Goal: Communication & Community: Participate in discussion

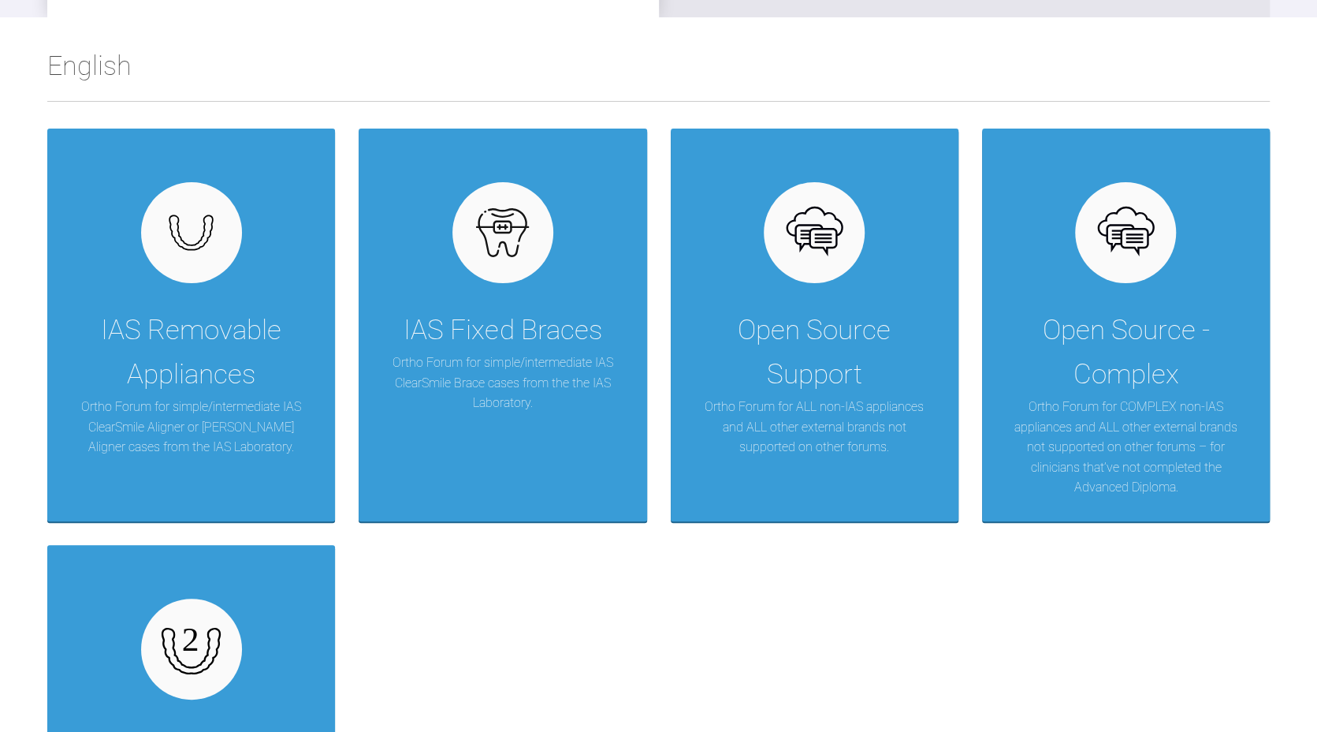
scroll to position [354, 0]
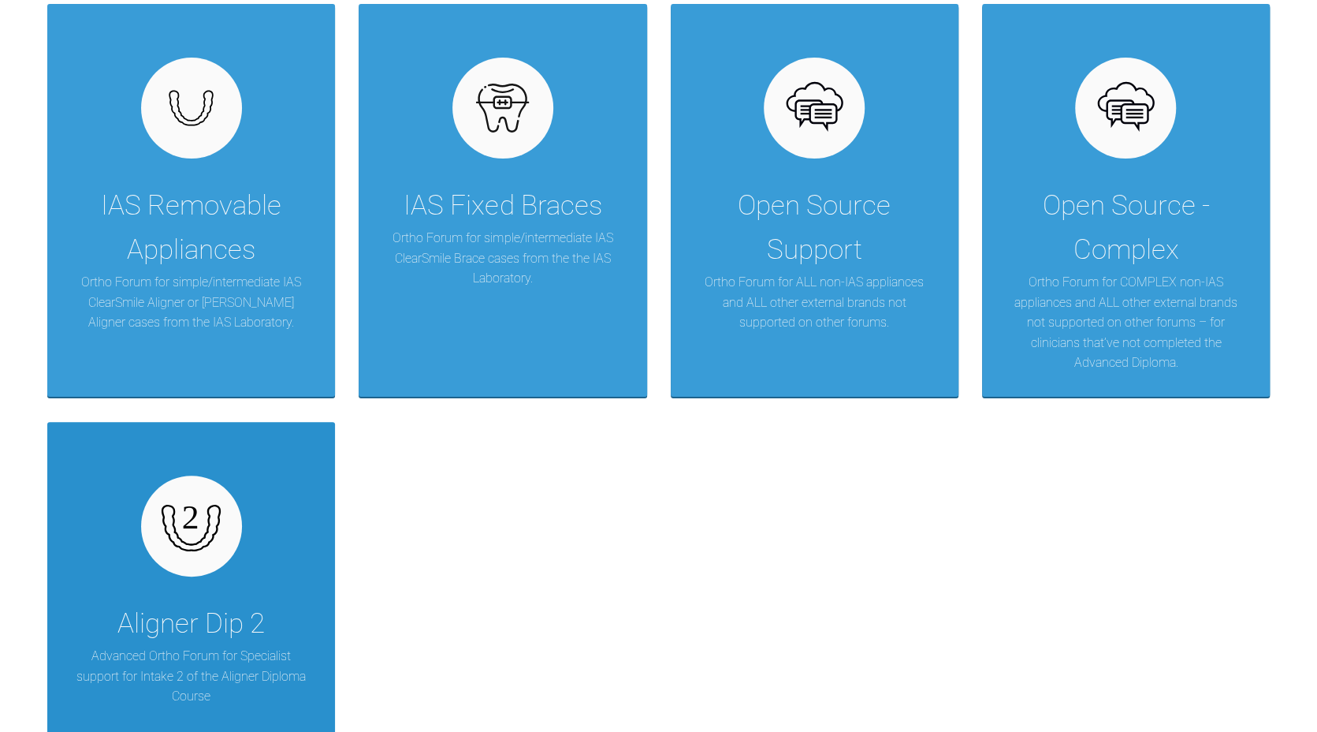
click at [207, 627] on div "Aligner Dip 2" at bounding box center [190, 624] width 147 height 44
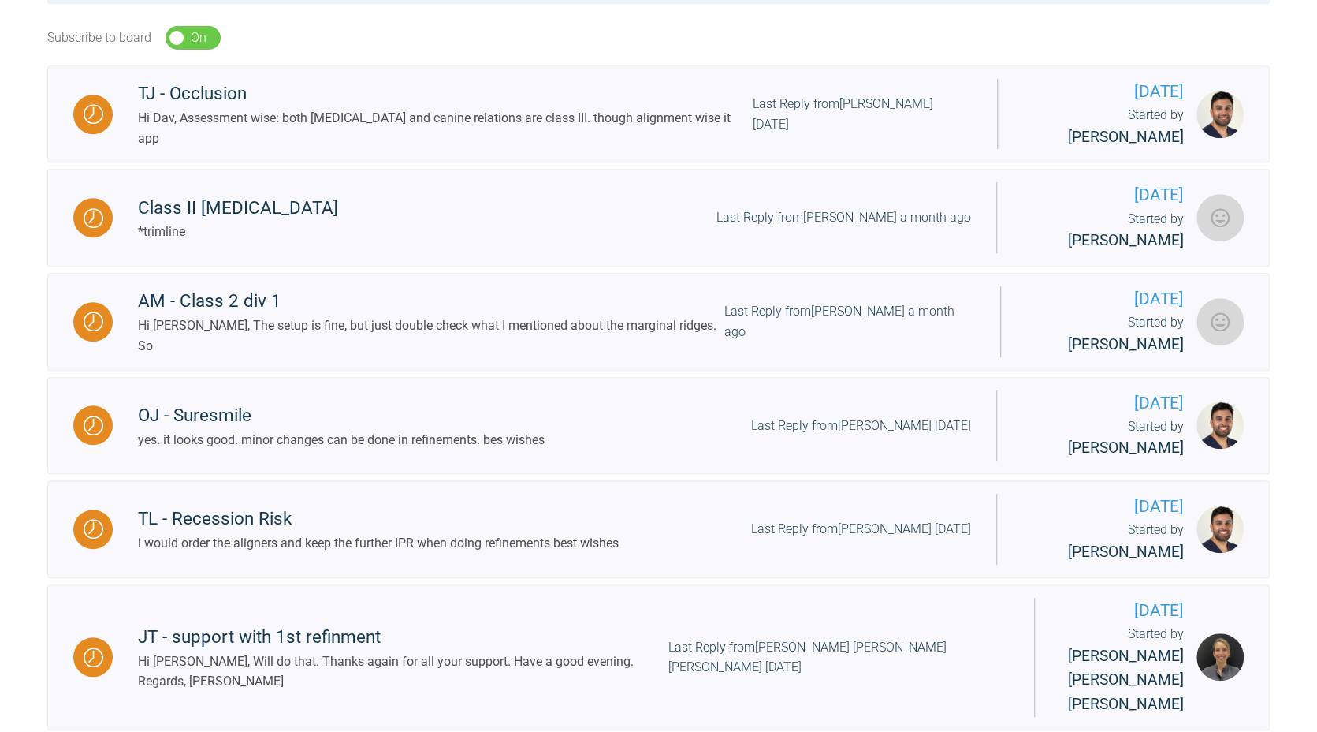
scroll to position [508, 0]
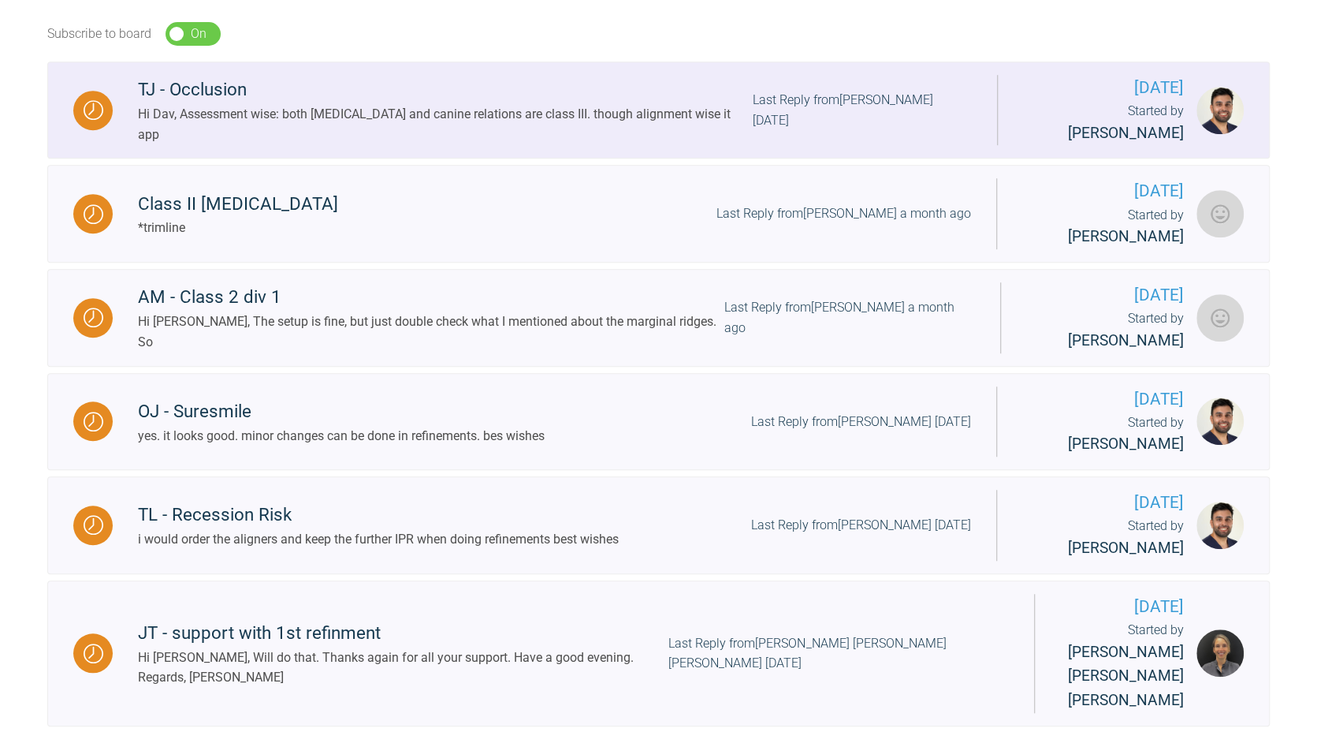
click at [579, 110] on div "Hi Dav, Assessment wise: both [MEDICAL_DATA] and canine relations are class III…" at bounding box center [445, 124] width 615 height 40
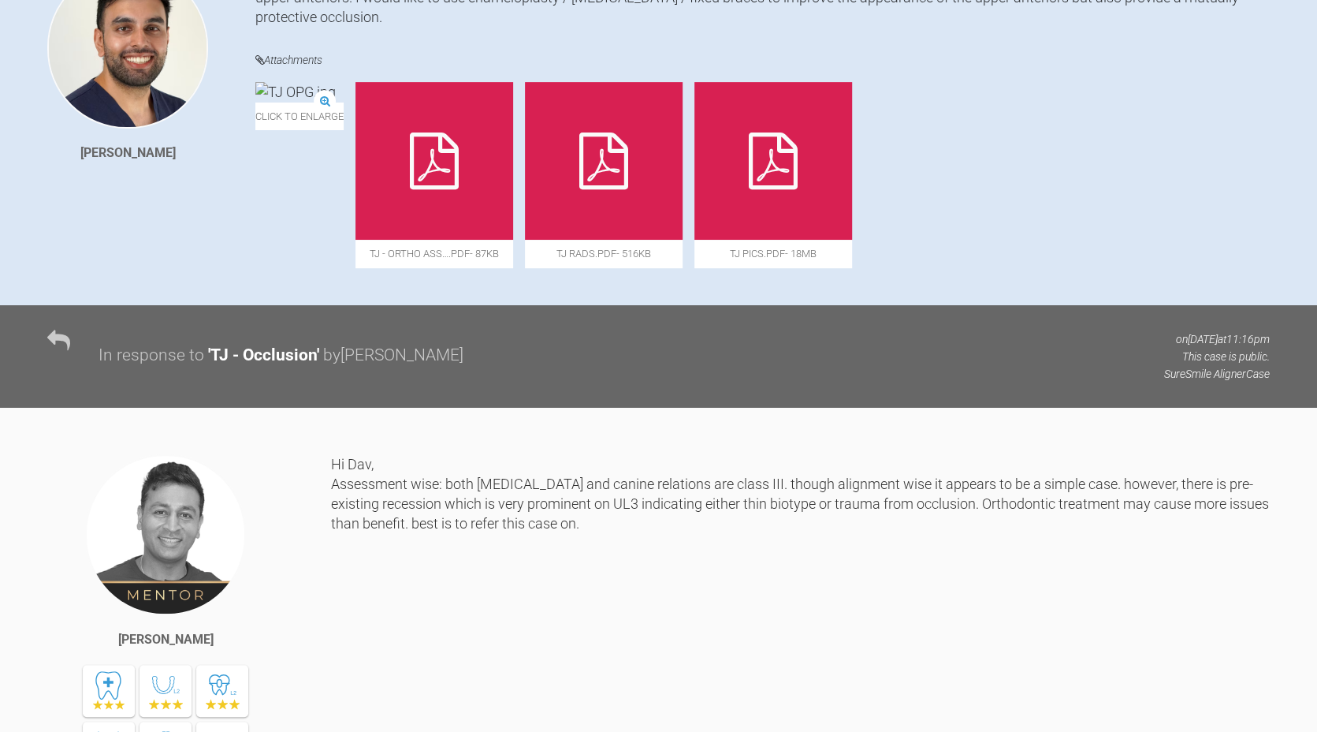
scroll to position [404, 0]
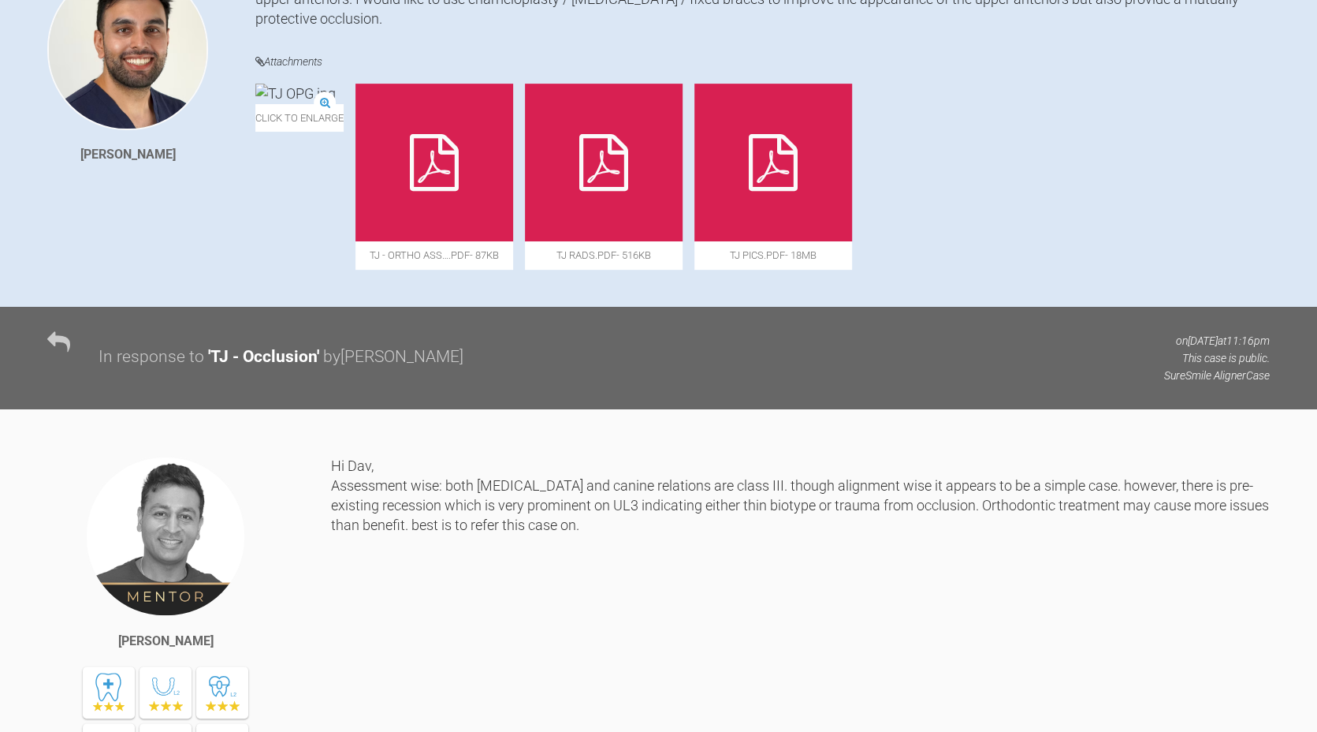
click at [513, 155] on div at bounding box center [435, 163] width 158 height 158
click at [852, 217] on div at bounding box center [774, 163] width 158 height 158
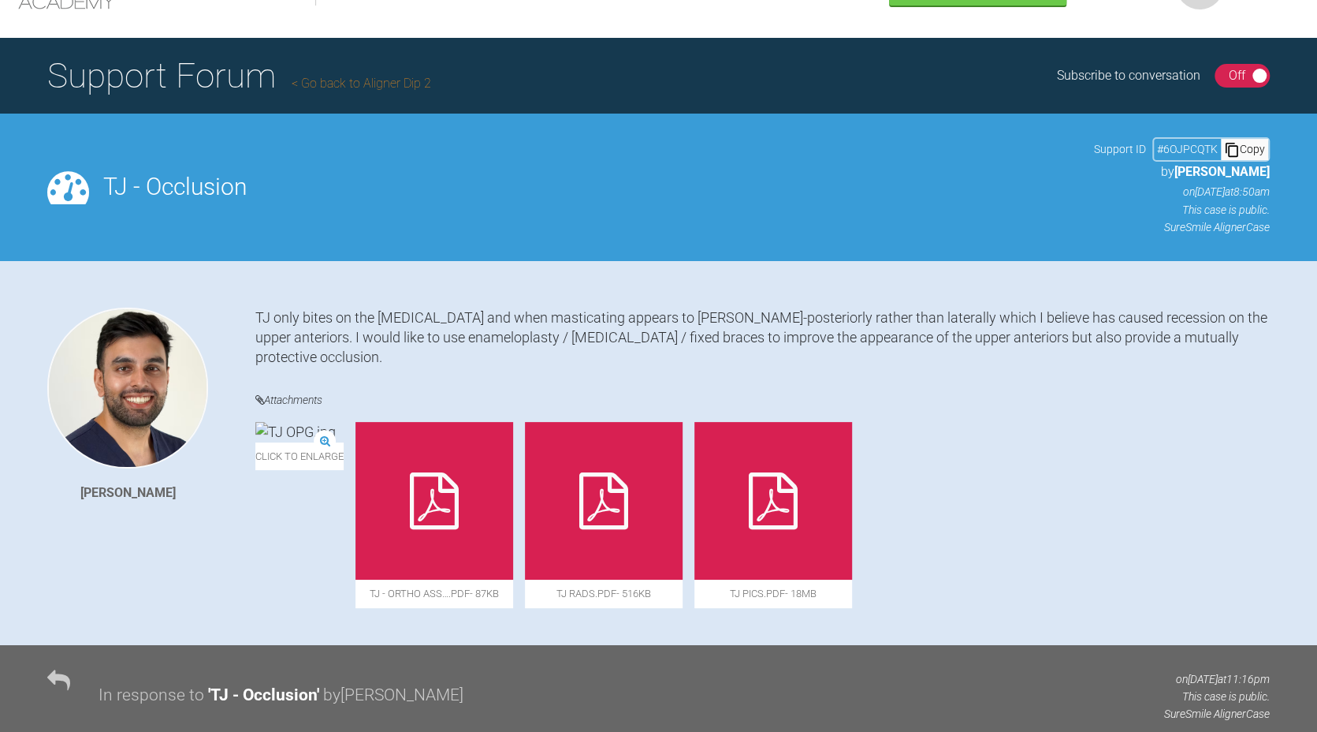
scroll to position [40, 0]
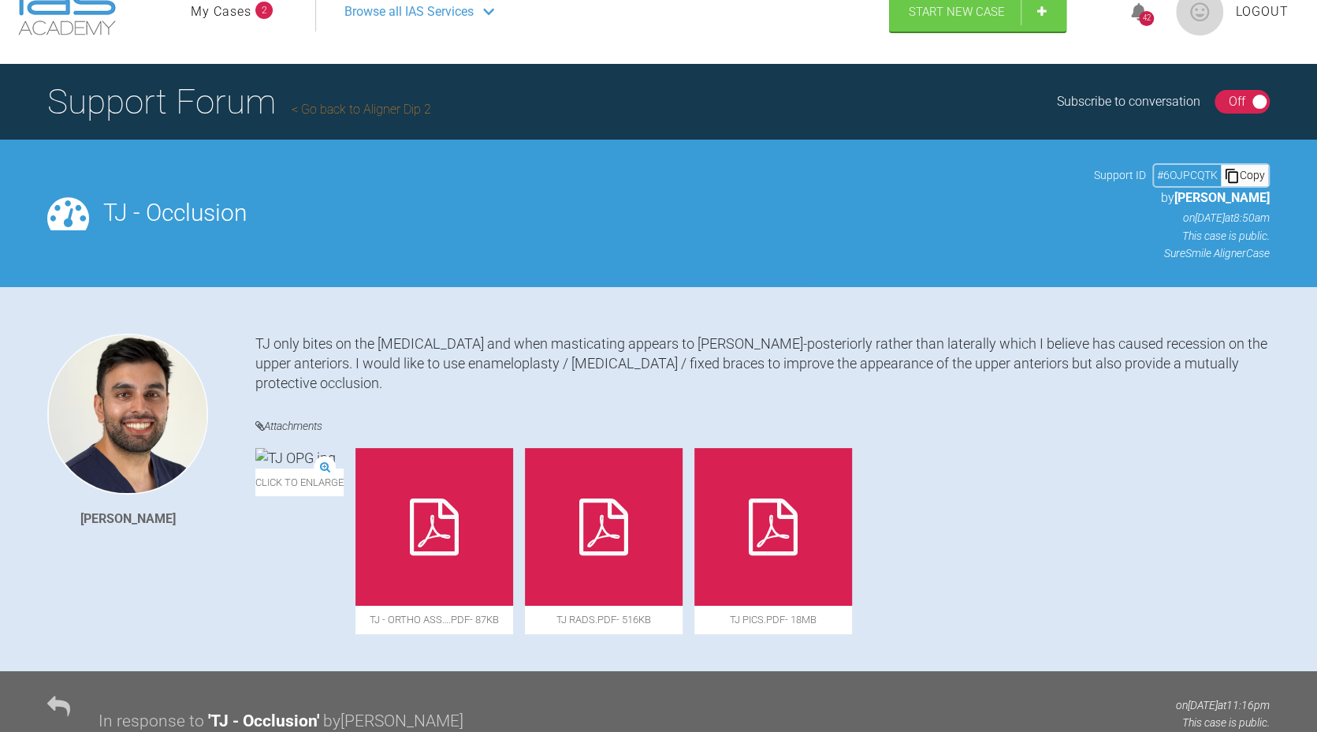
click at [331, 111] on link "Go back to Aligner Dip 2" at bounding box center [362, 109] width 140 height 15
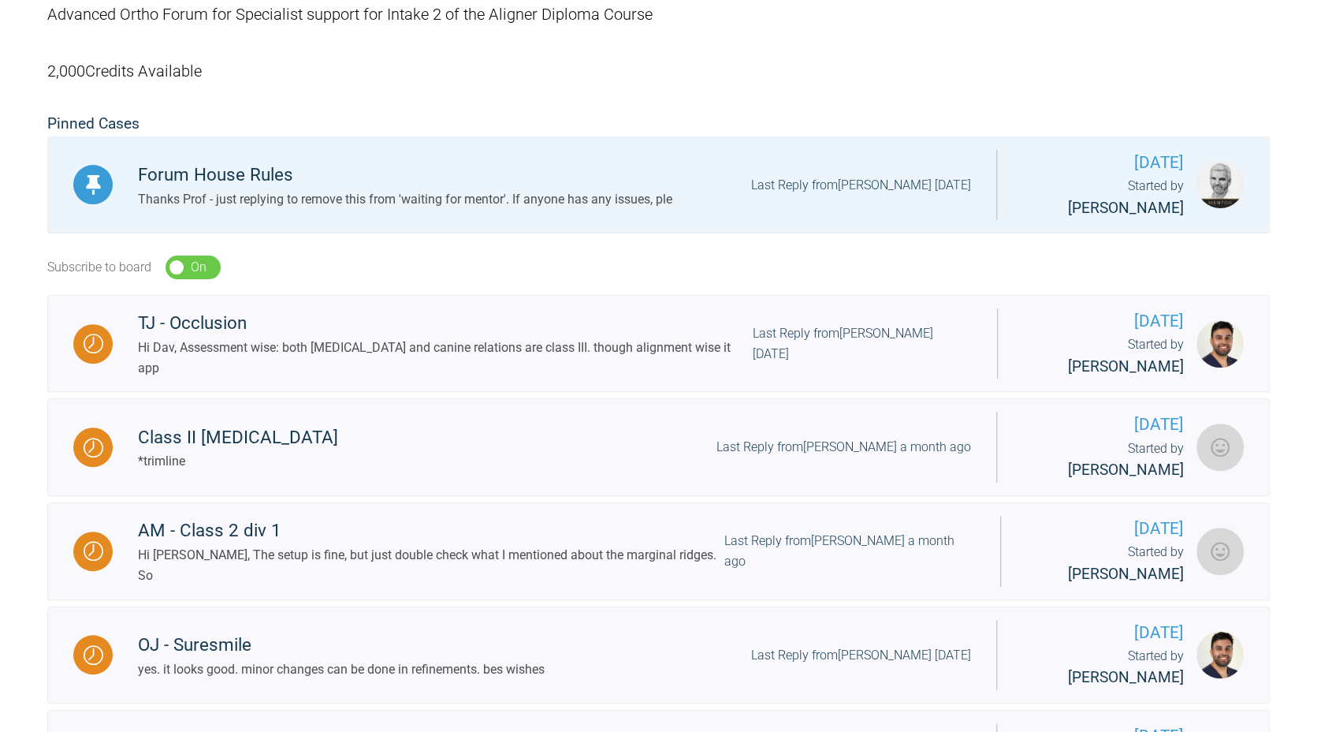
scroll to position [279, 0]
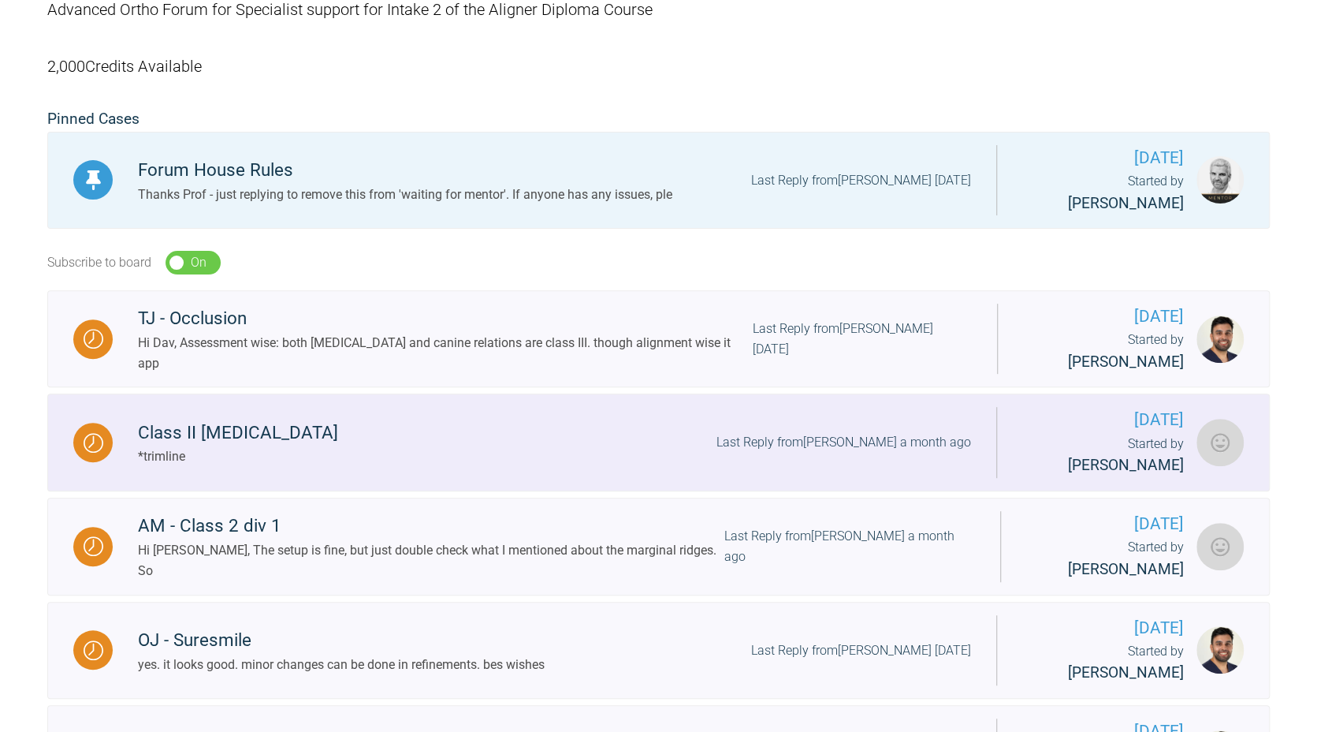
click at [220, 419] on div "Class II [MEDICAL_DATA]" at bounding box center [238, 433] width 200 height 28
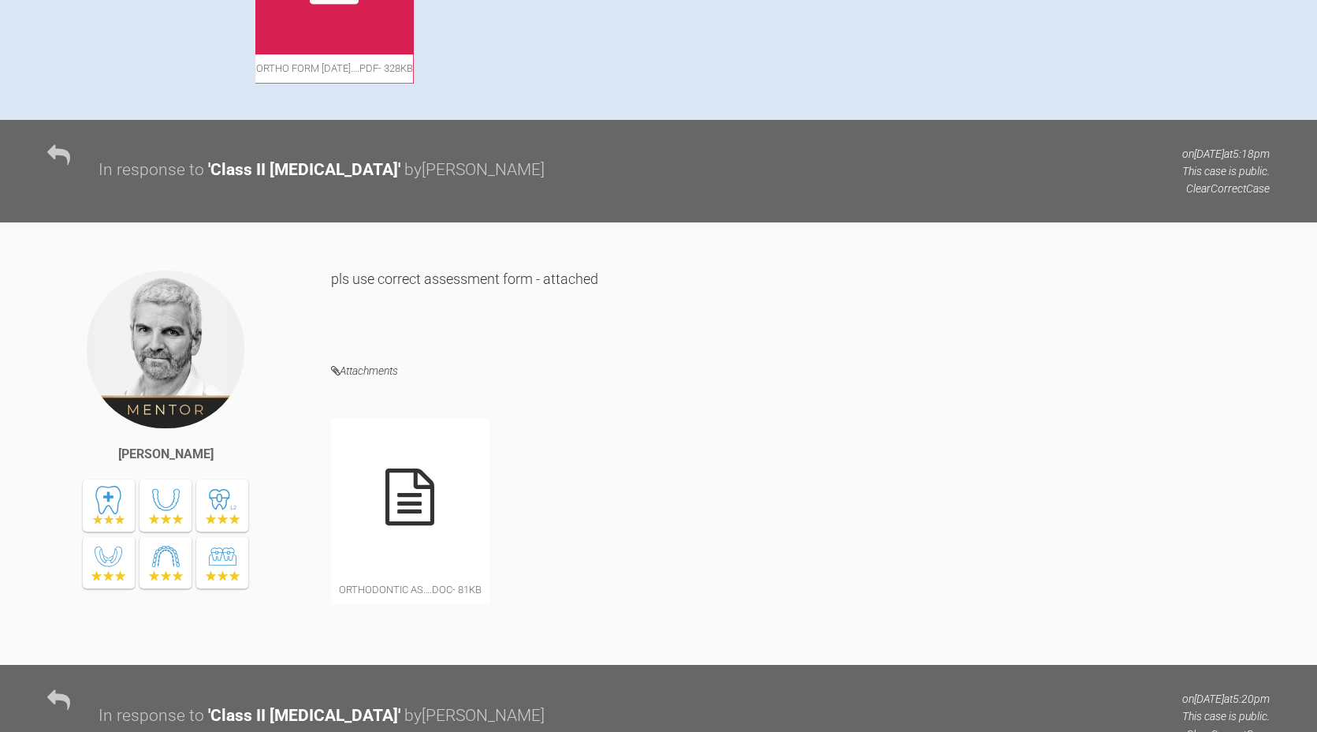
scroll to position [910, 0]
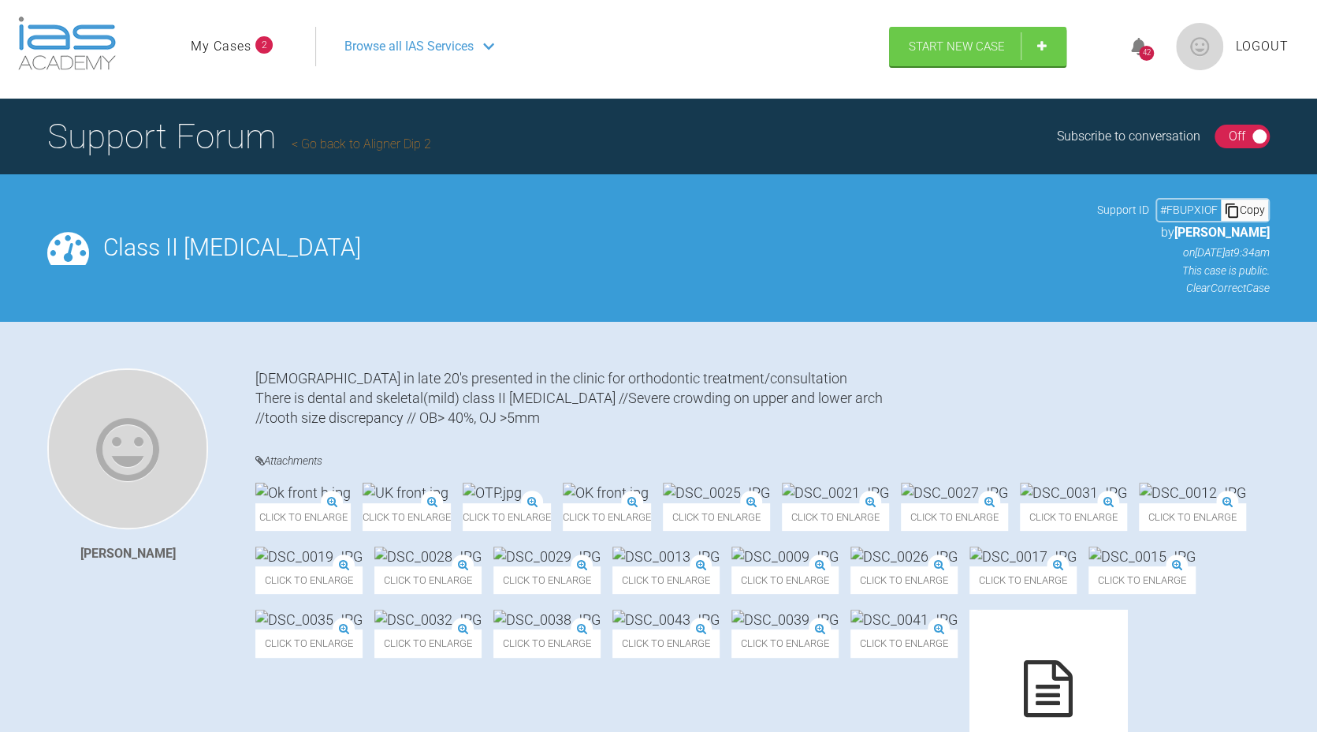
scroll to position [0, 0]
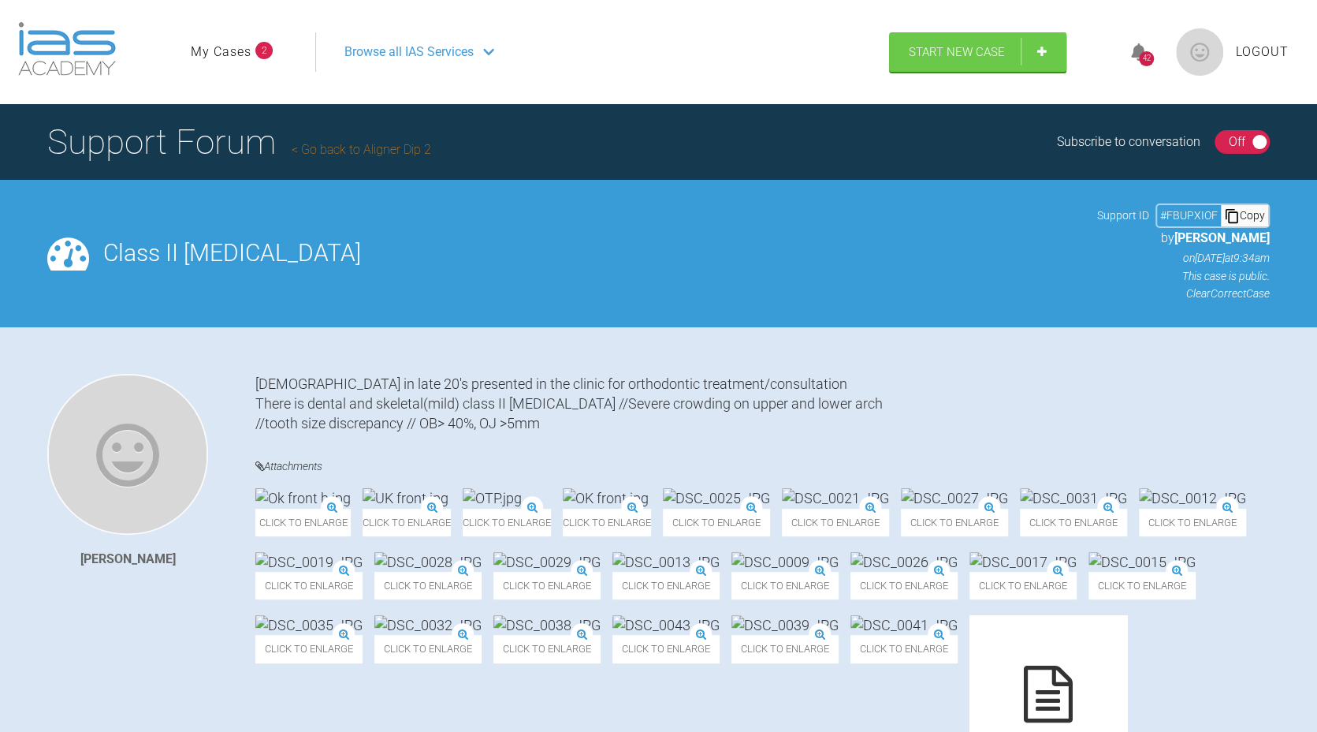
click at [238, 50] on link "My Cases" at bounding box center [221, 52] width 61 height 20
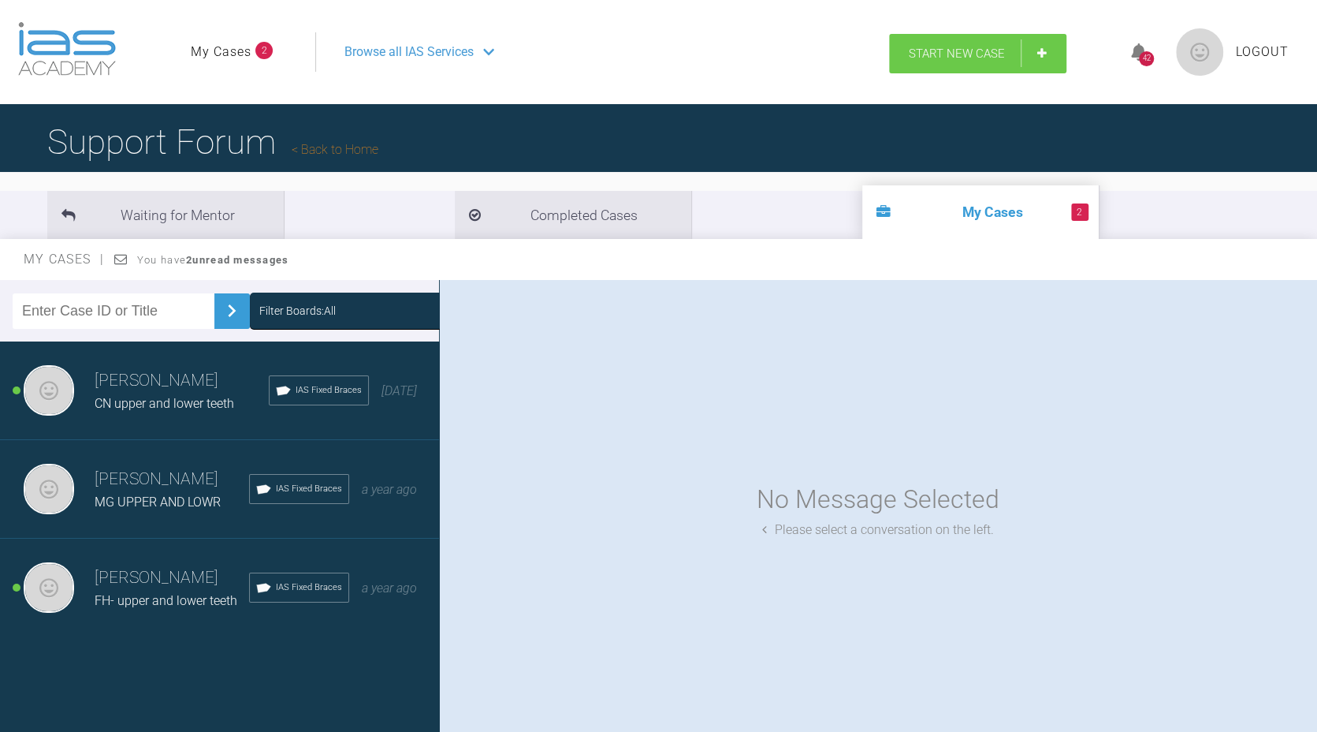
click at [976, 50] on span "Start New Case" at bounding box center [957, 54] width 96 height 14
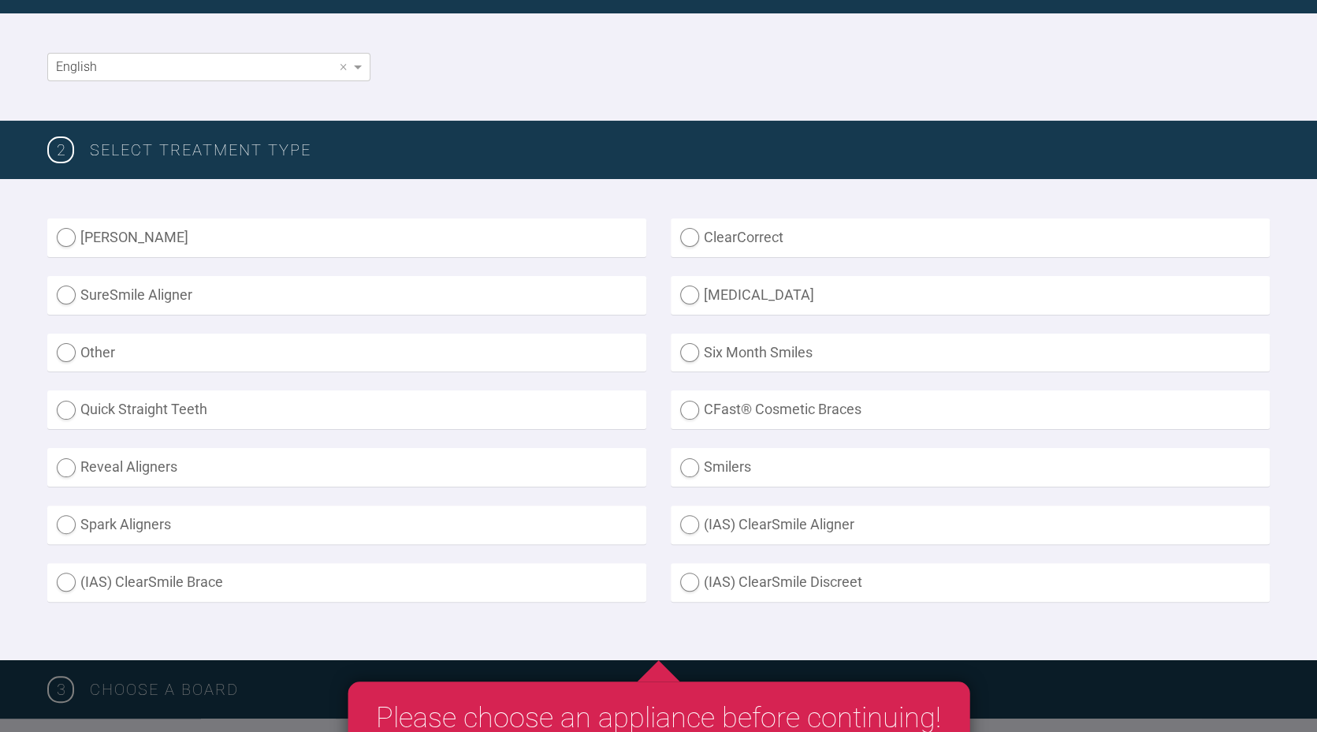
scroll to position [302, 0]
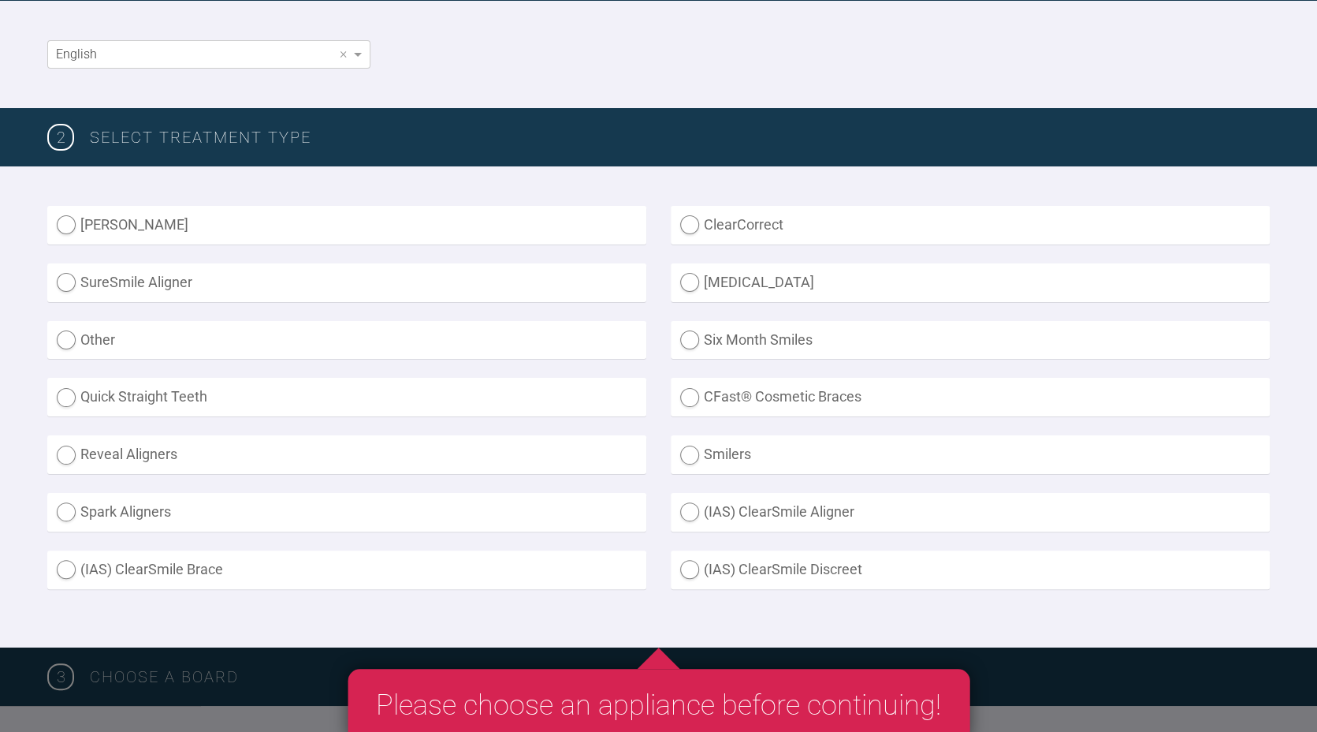
click at [755, 237] on label "ClearCorrect" at bounding box center [970, 225] width 599 height 39
radio input "true"
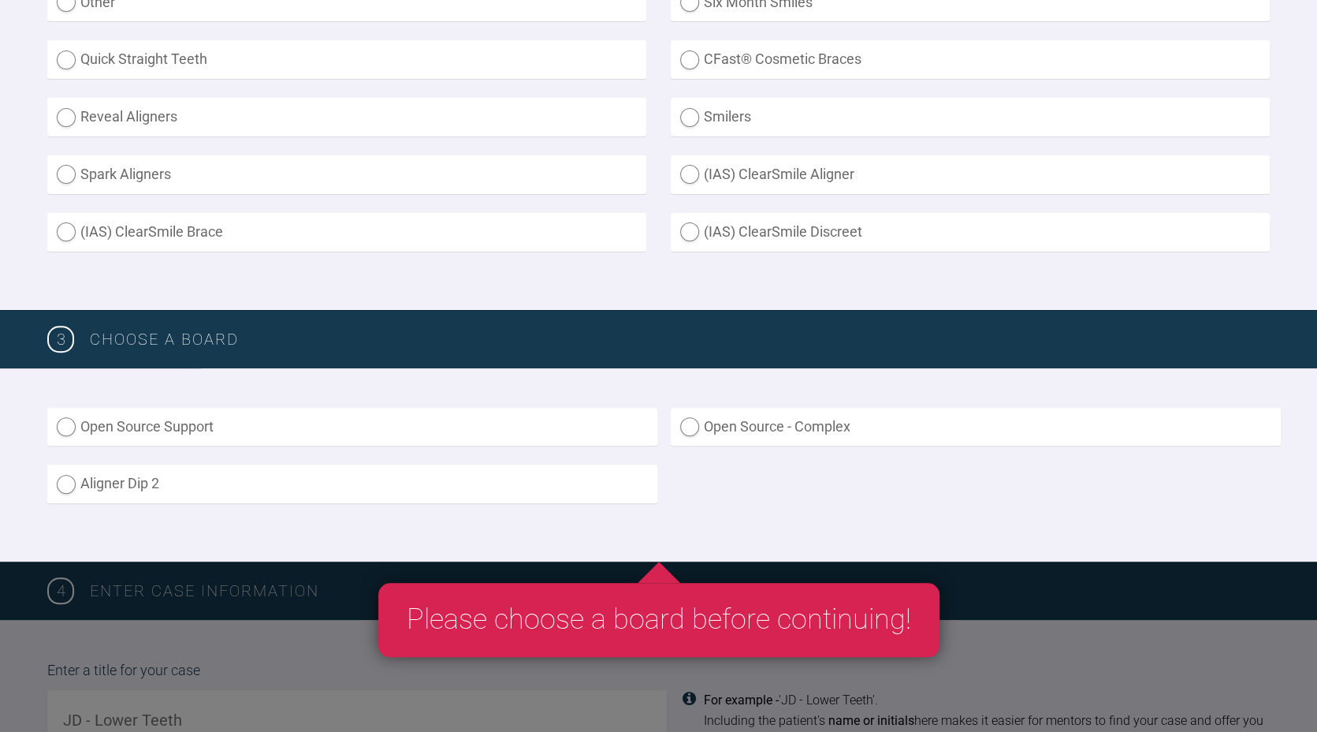
scroll to position [660, 0]
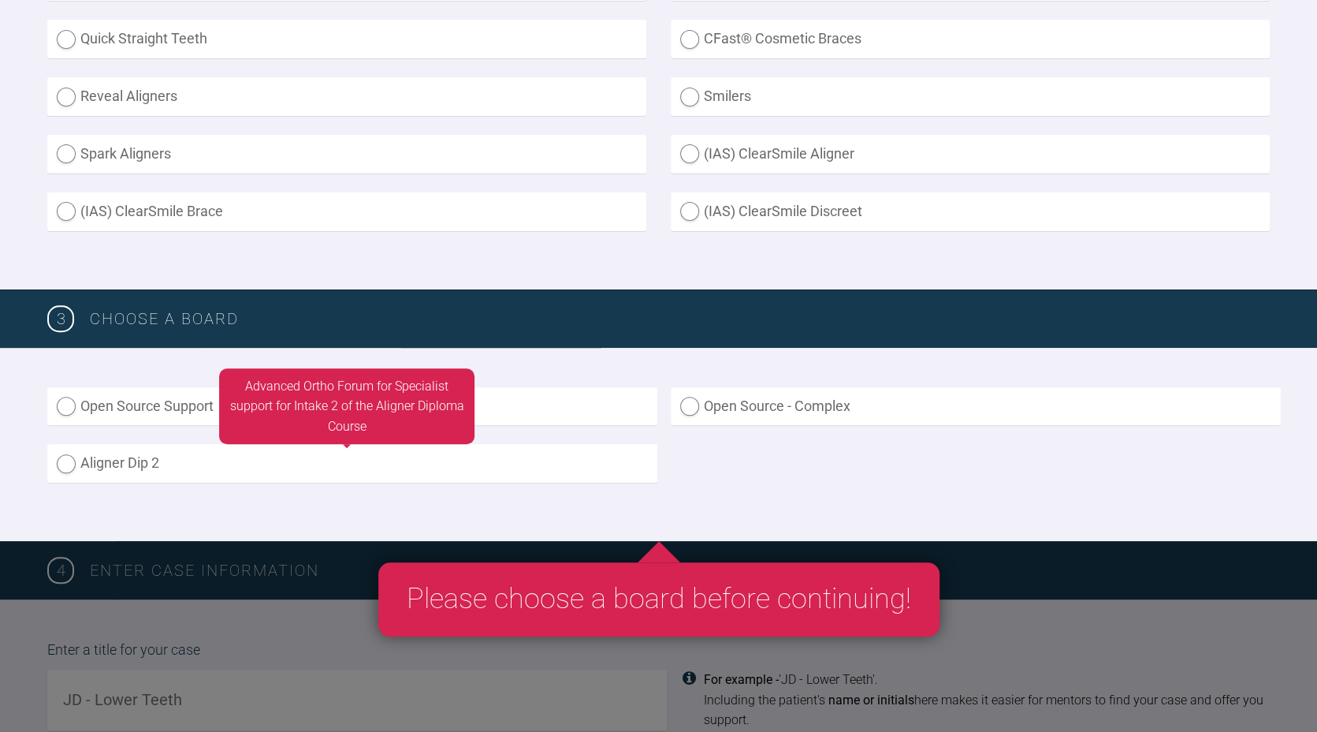
click at [281, 458] on label "Aligner Dip 2" at bounding box center [352, 463] width 610 height 39
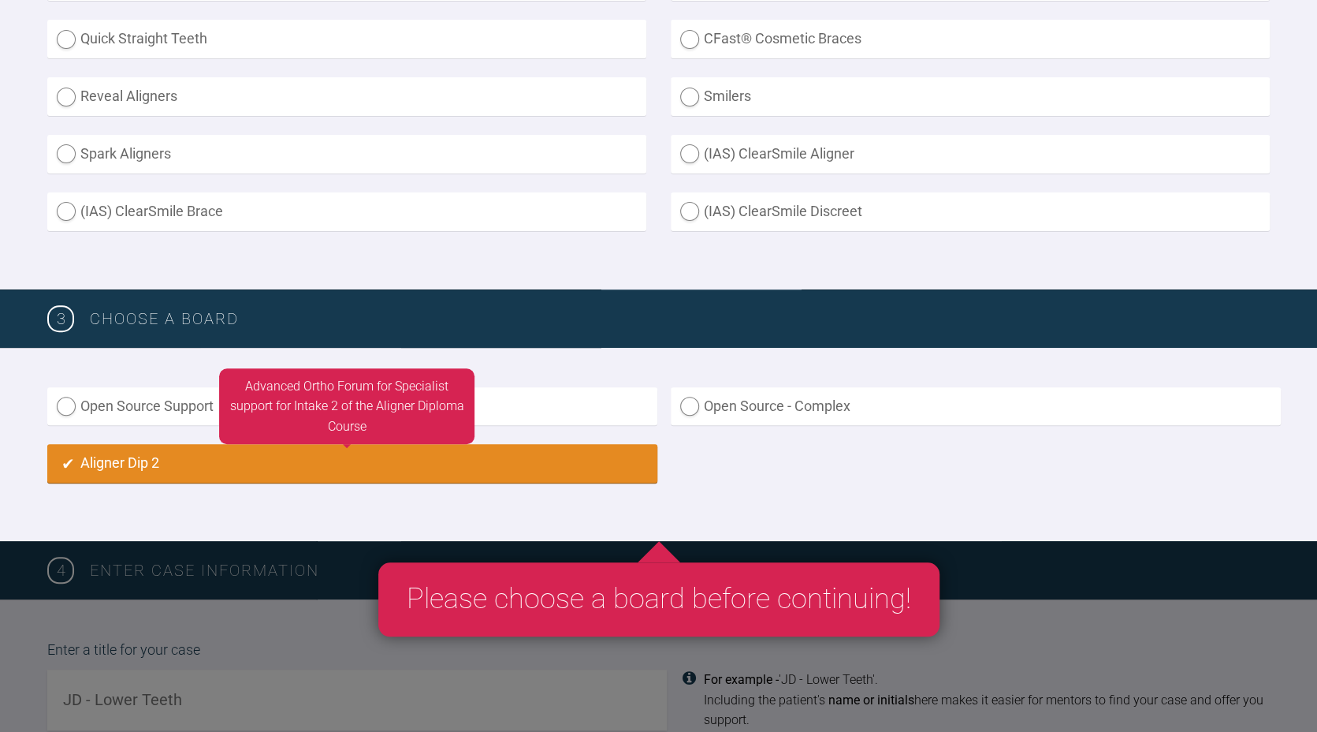
radio input "true"
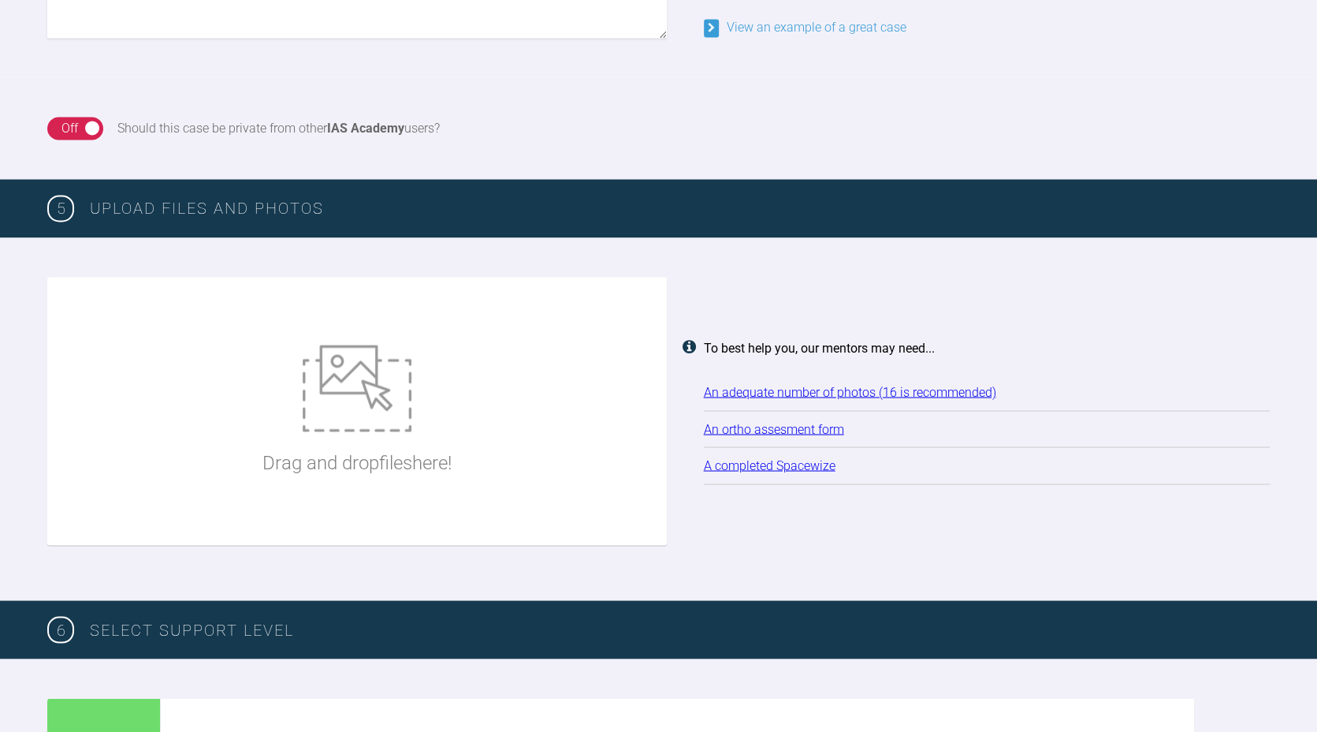
scroll to position [1648, 0]
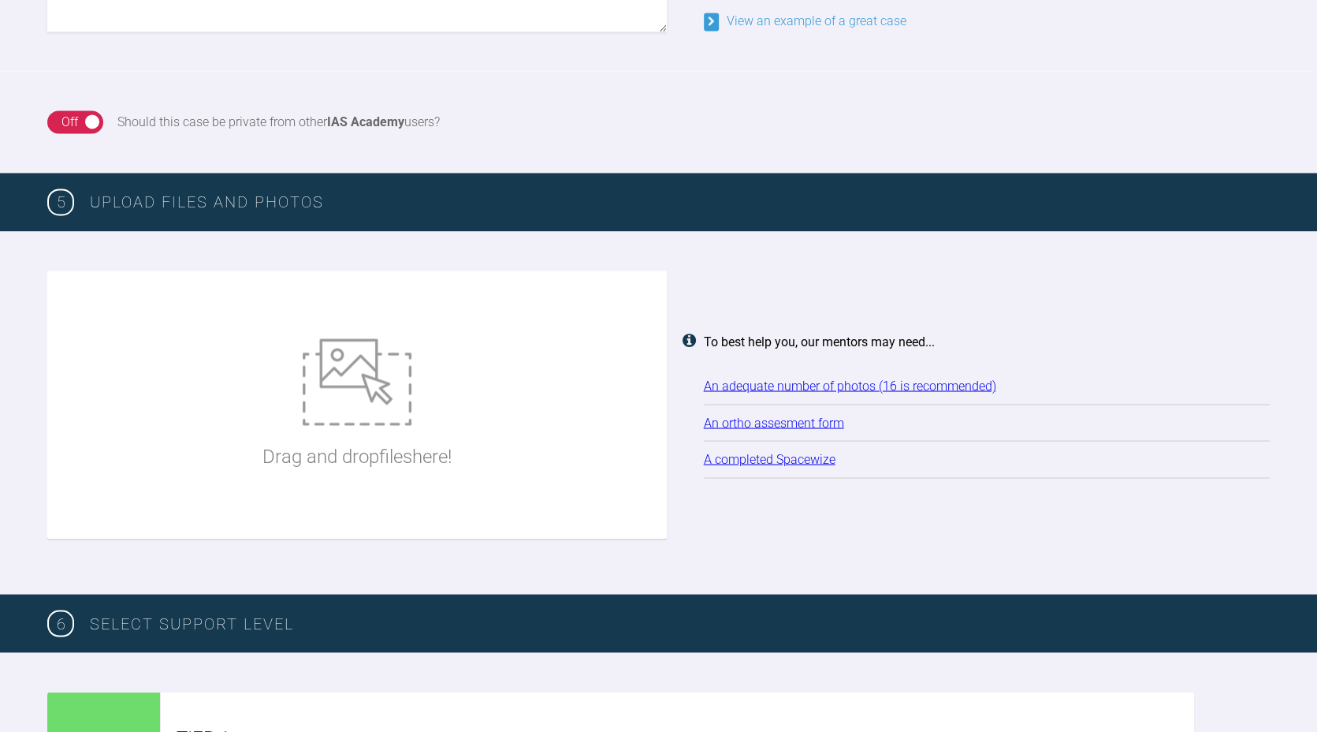
click at [797, 460] on link "A completed Spacewize" at bounding box center [770, 458] width 132 height 15
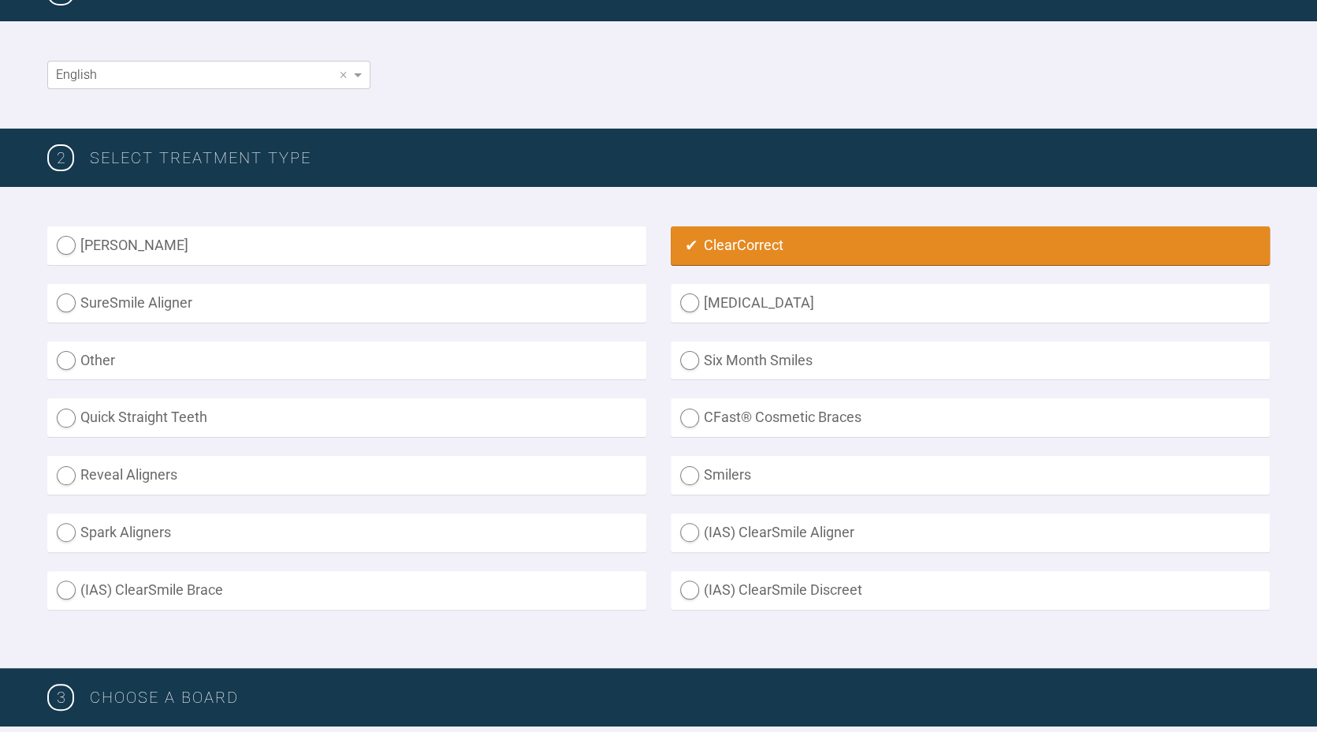
scroll to position [0, 0]
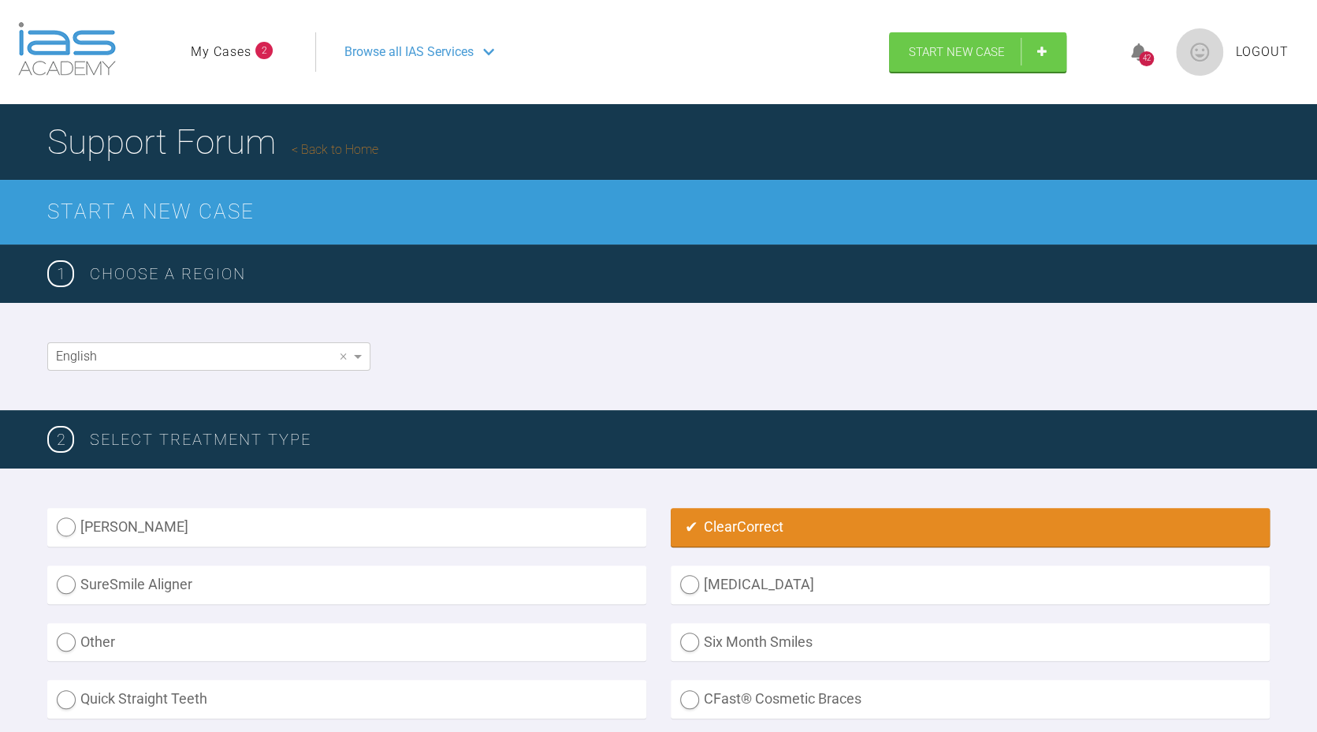
click at [492, 51] on icon at bounding box center [488, 52] width 11 height 6
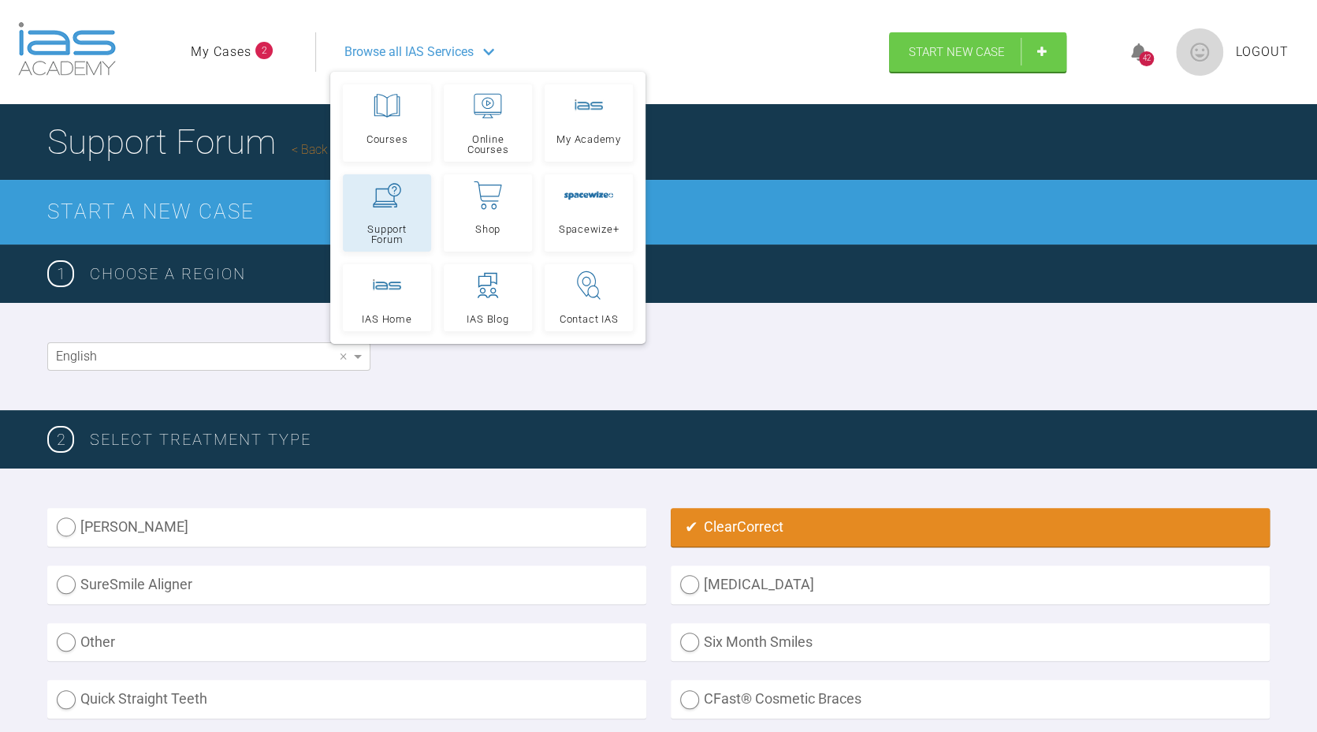
click at [385, 215] on link "Support Forum" at bounding box center [387, 212] width 88 height 77
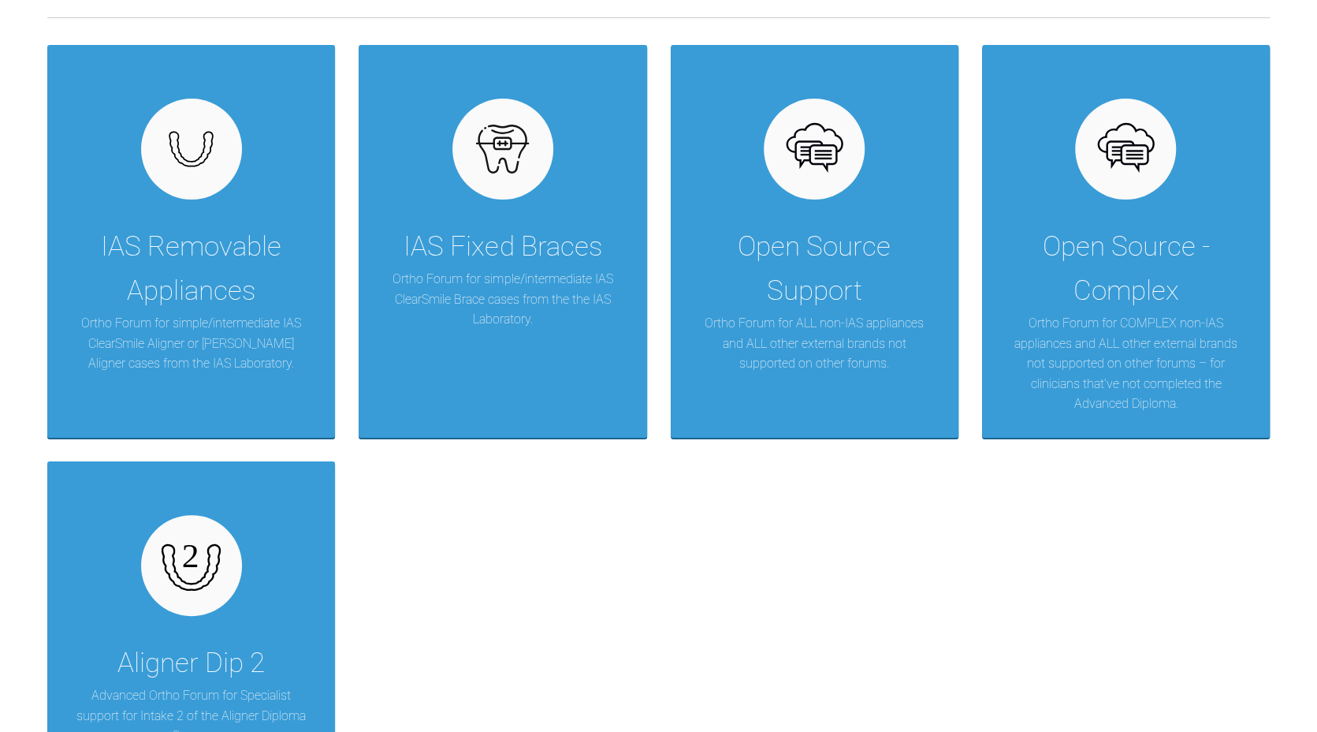
scroll to position [317, 0]
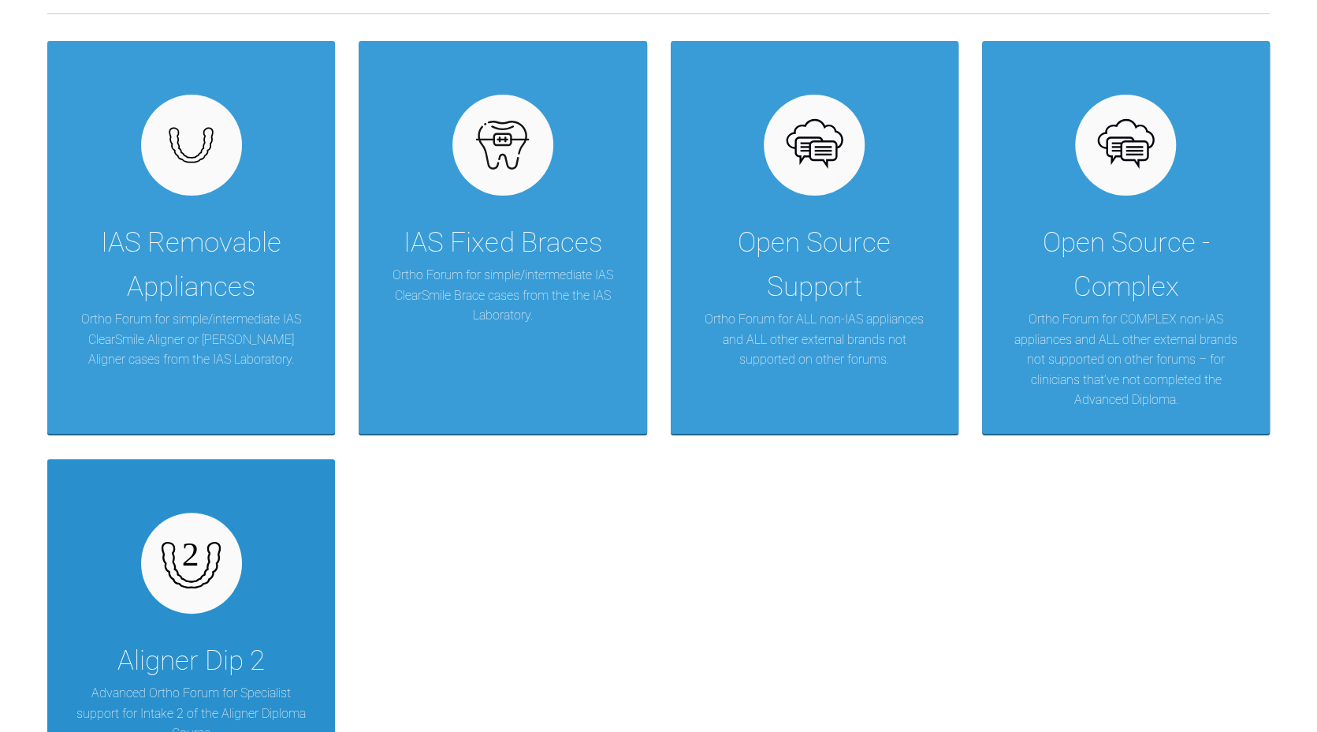
click at [240, 635] on div "Aligner Dip 2 Advanced Ortho Forum for Specialist support for Intake 2 of the A…" at bounding box center [191, 655] width 288 height 393
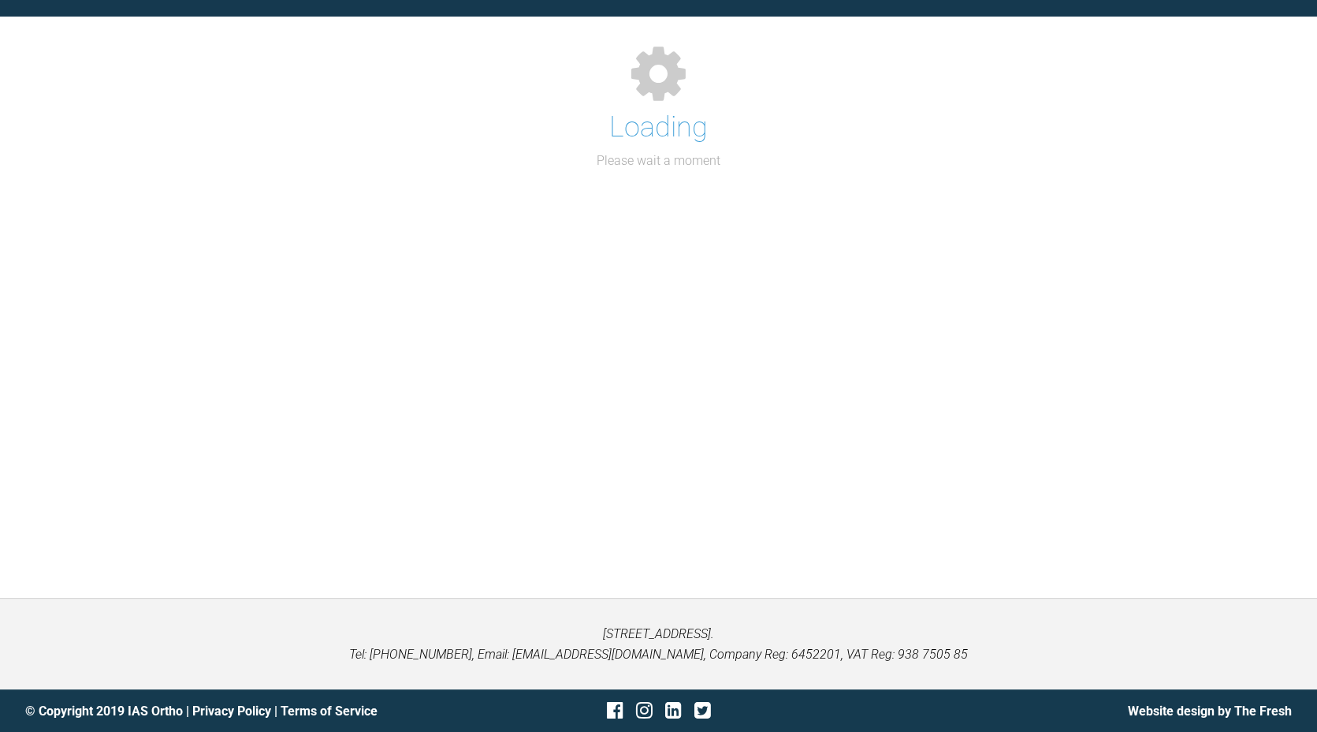
scroll to position [317, 0]
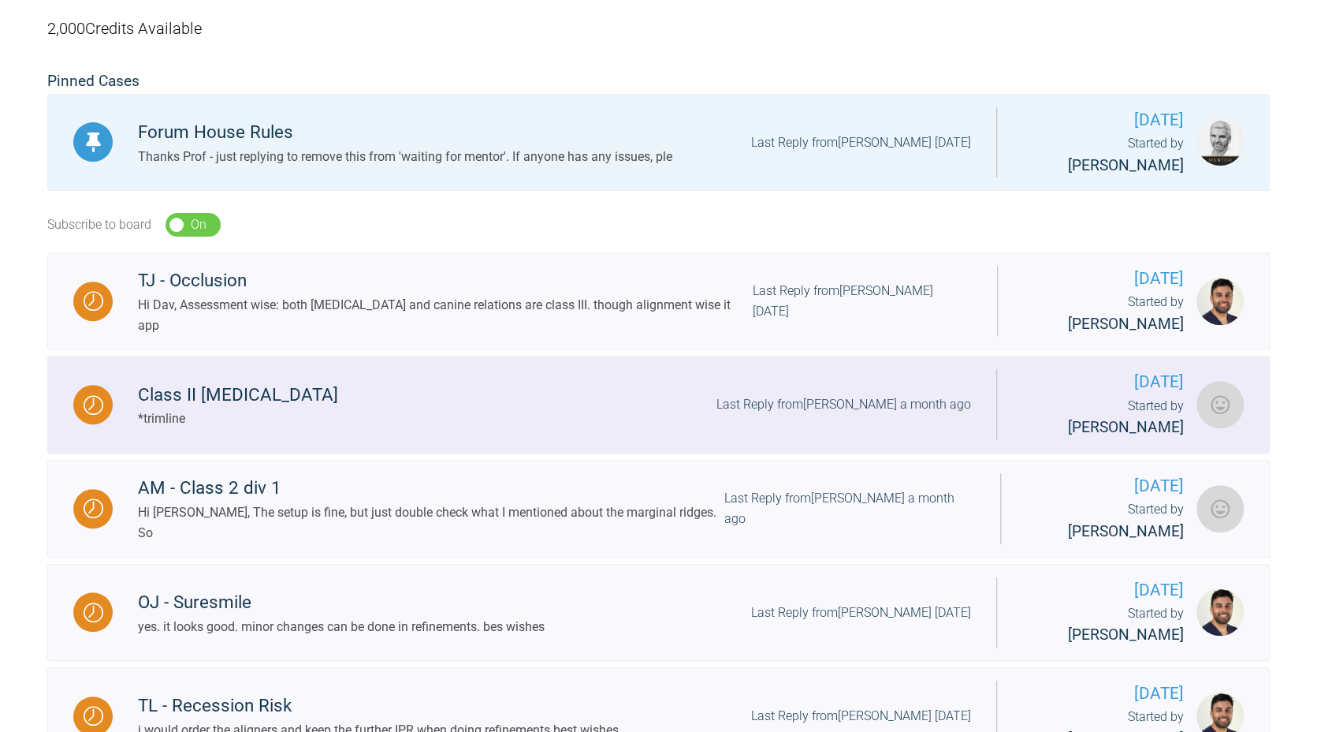
click at [381, 381] on div "Class II malocclusion *trimline Last Reply from Josh Rowley a month ago" at bounding box center [555, 405] width 884 height 48
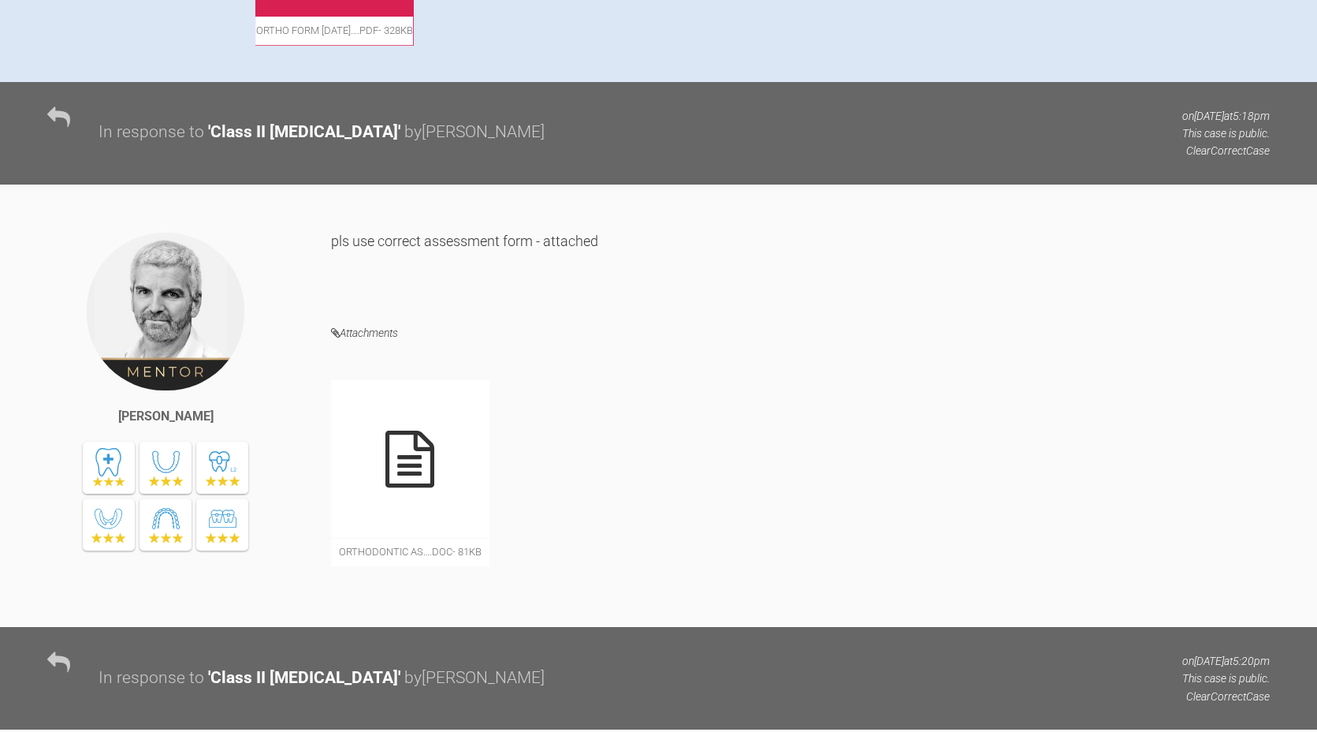
scroll to position [918, 0]
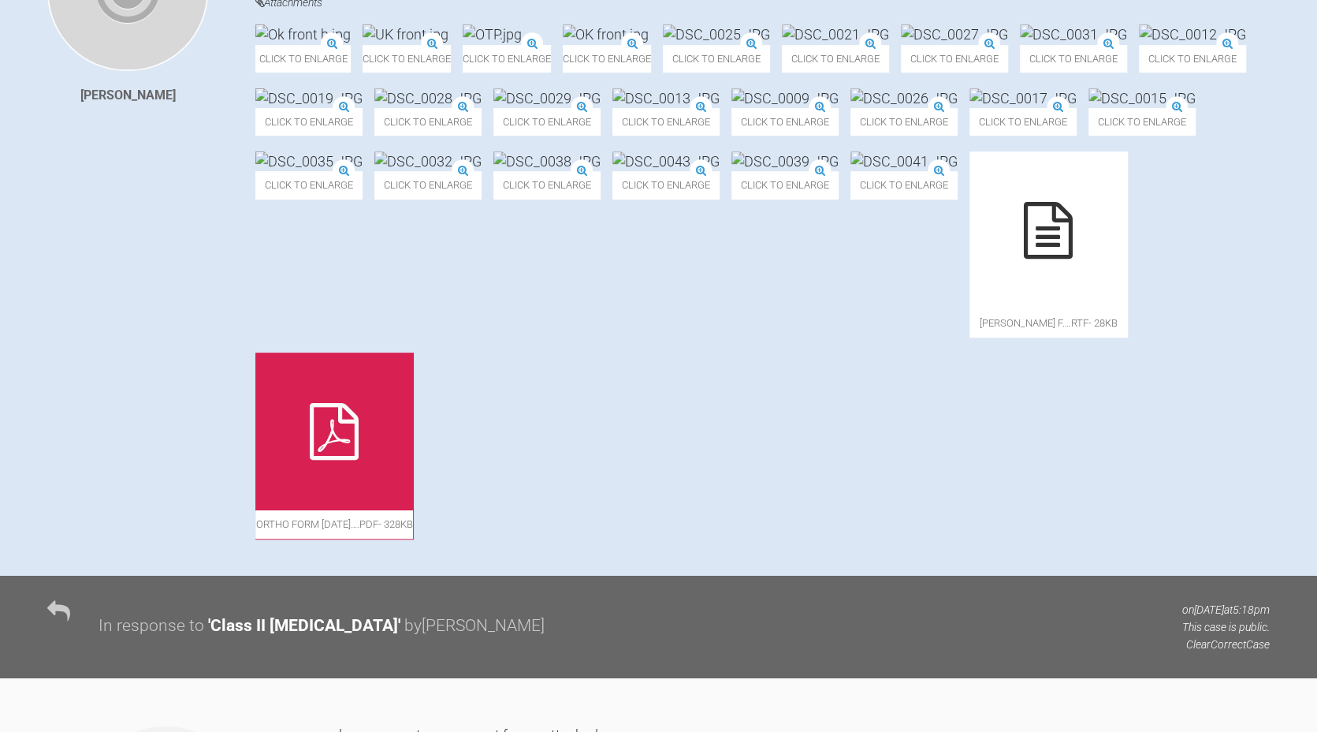
scroll to position [483, 0]
